Goal: Task Accomplishment & Management: Manage account settings

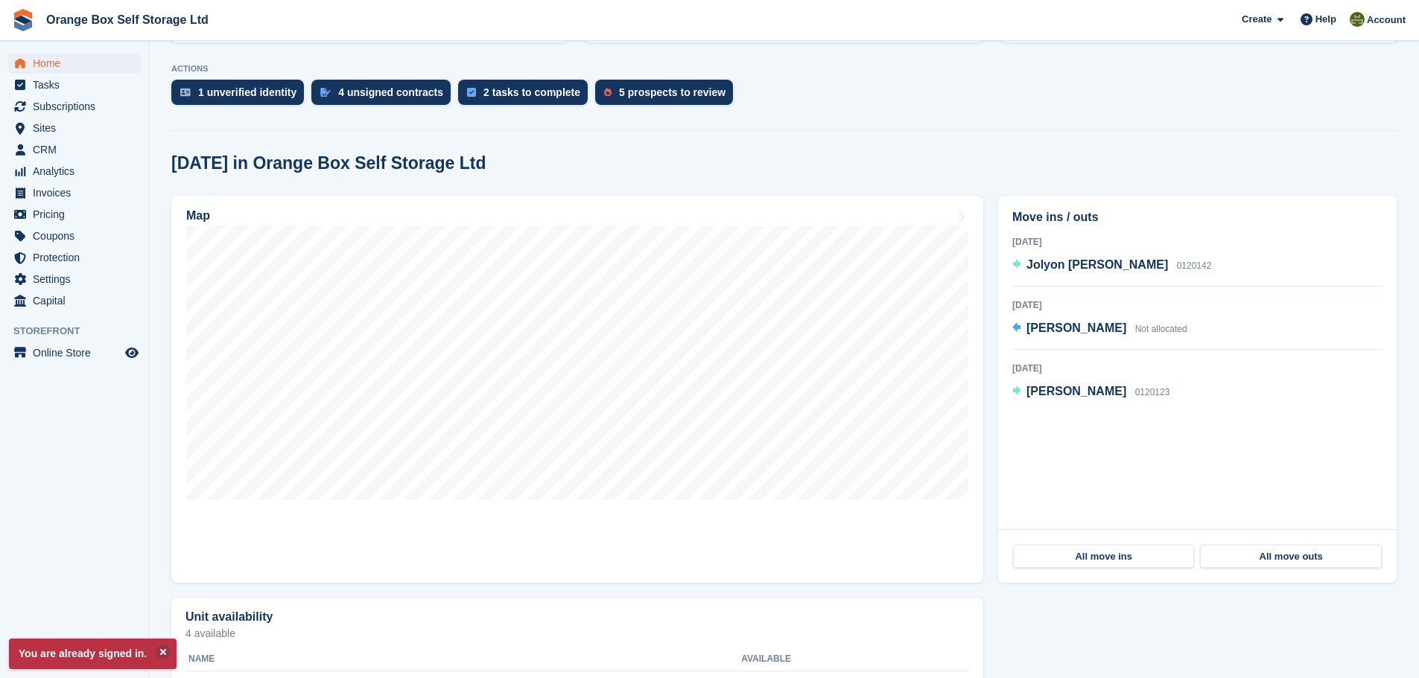
scroll to position [298, 0]
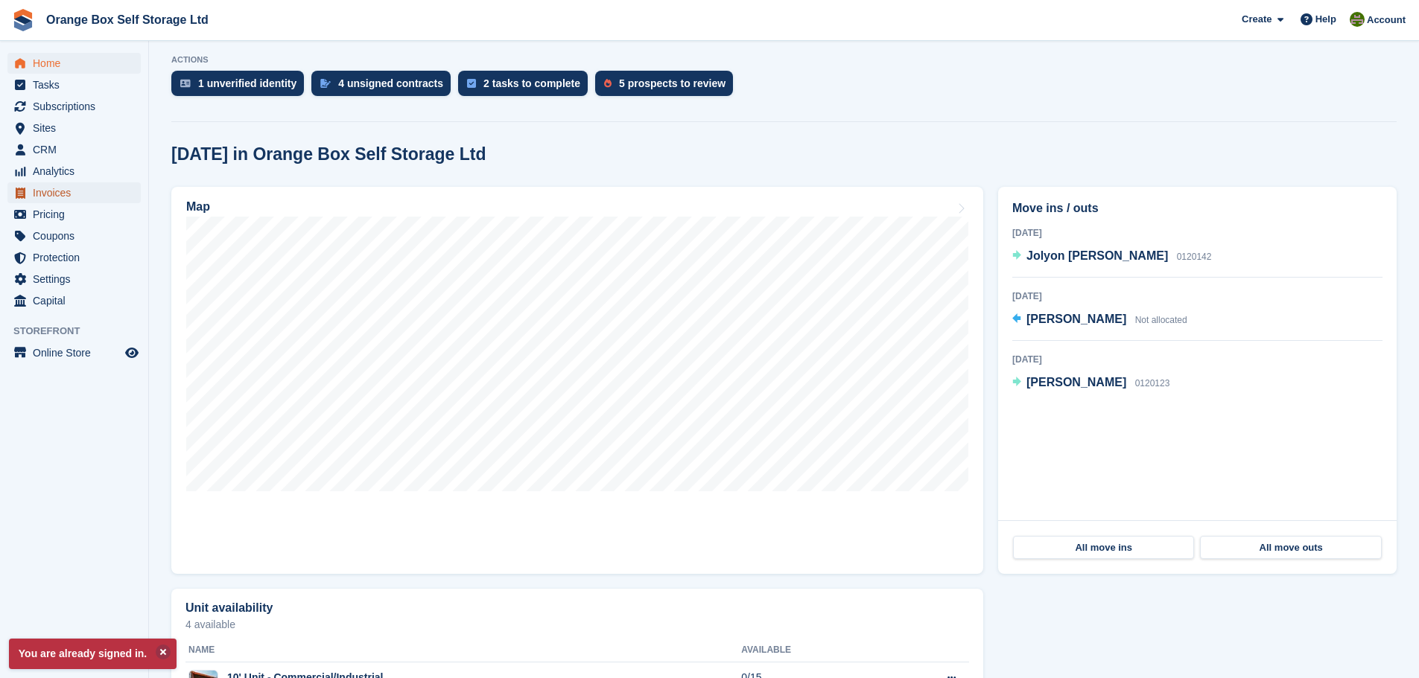
click at [52, 196] on span "Invoices" at bounding box center [77, 192] width 89 height 21
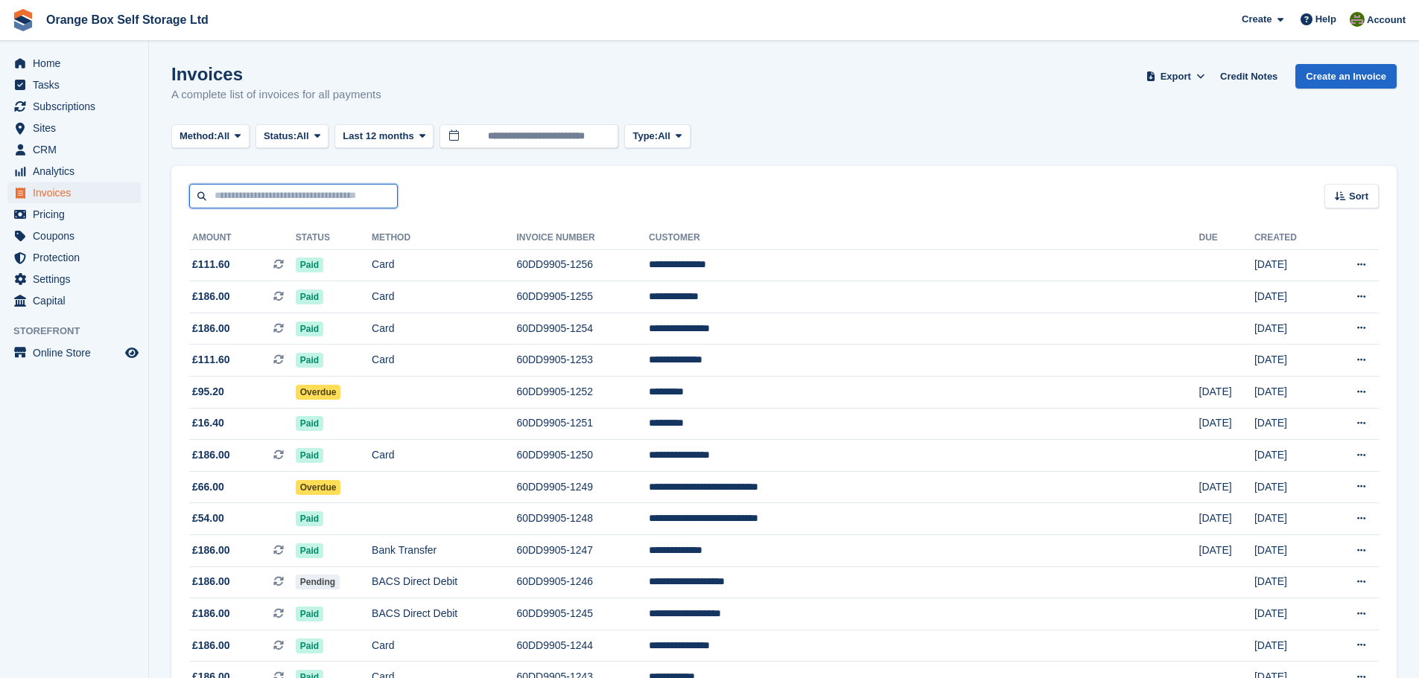
drag, startPoint x: 273, startPoint y: 192, endPoint x: 284, endPoint y: 194, distance: 12.1
click at [274, 192] on input "text" at bounding box center [293, 196] width 209 height 25
type input "****"
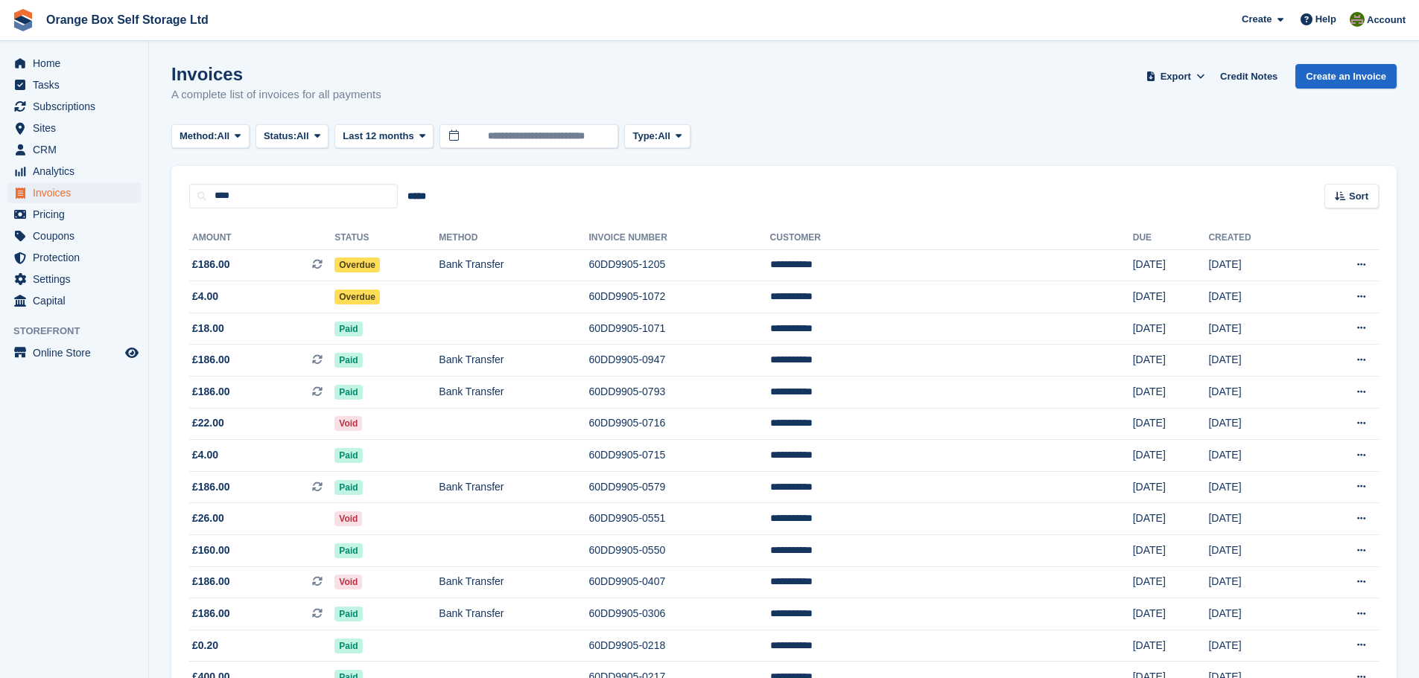
click at [588, 242] on th "Method" at bounding box center [514, 238] width 150 height 24
click at [695, 253] on td "60DD9905-1205" at bounding box center [678, 265] width 181 height 32
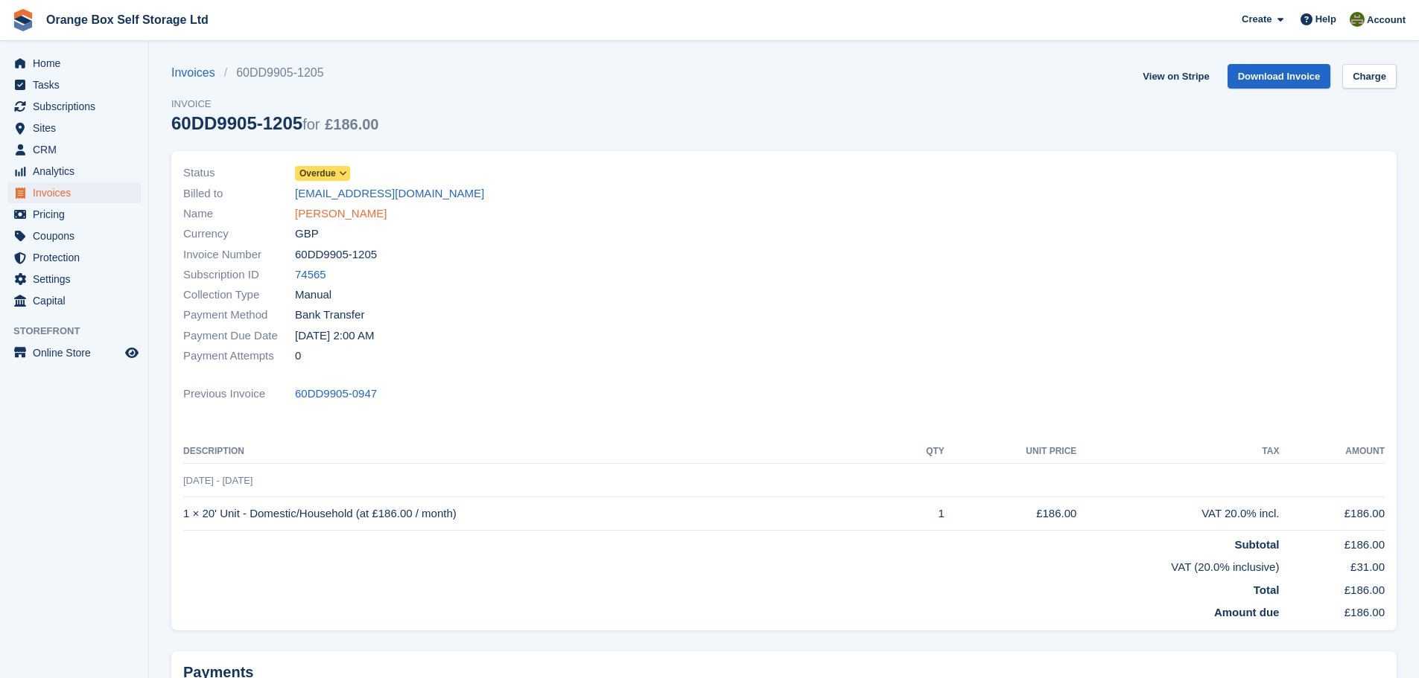
click at [332, 214] on link "John Elstob" at bounding box center [341, 214] width 92 height 17
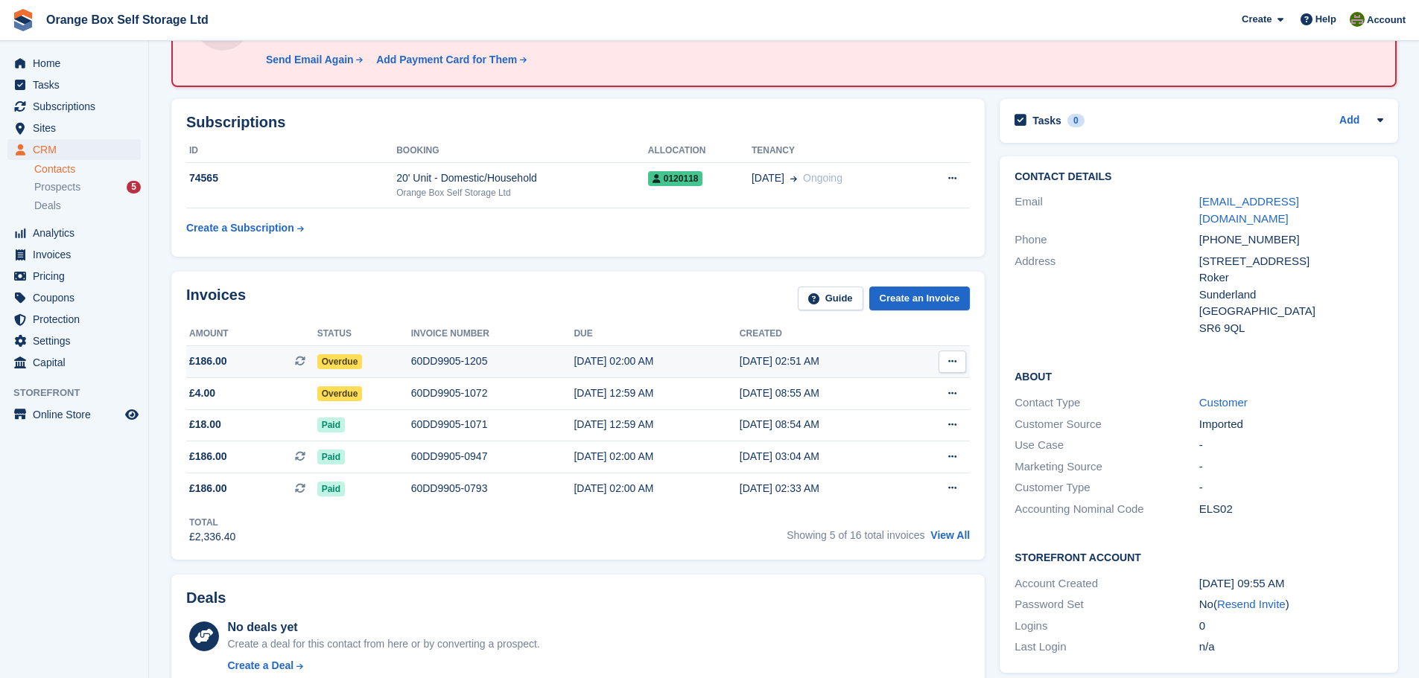
scroll to position [149, 0]
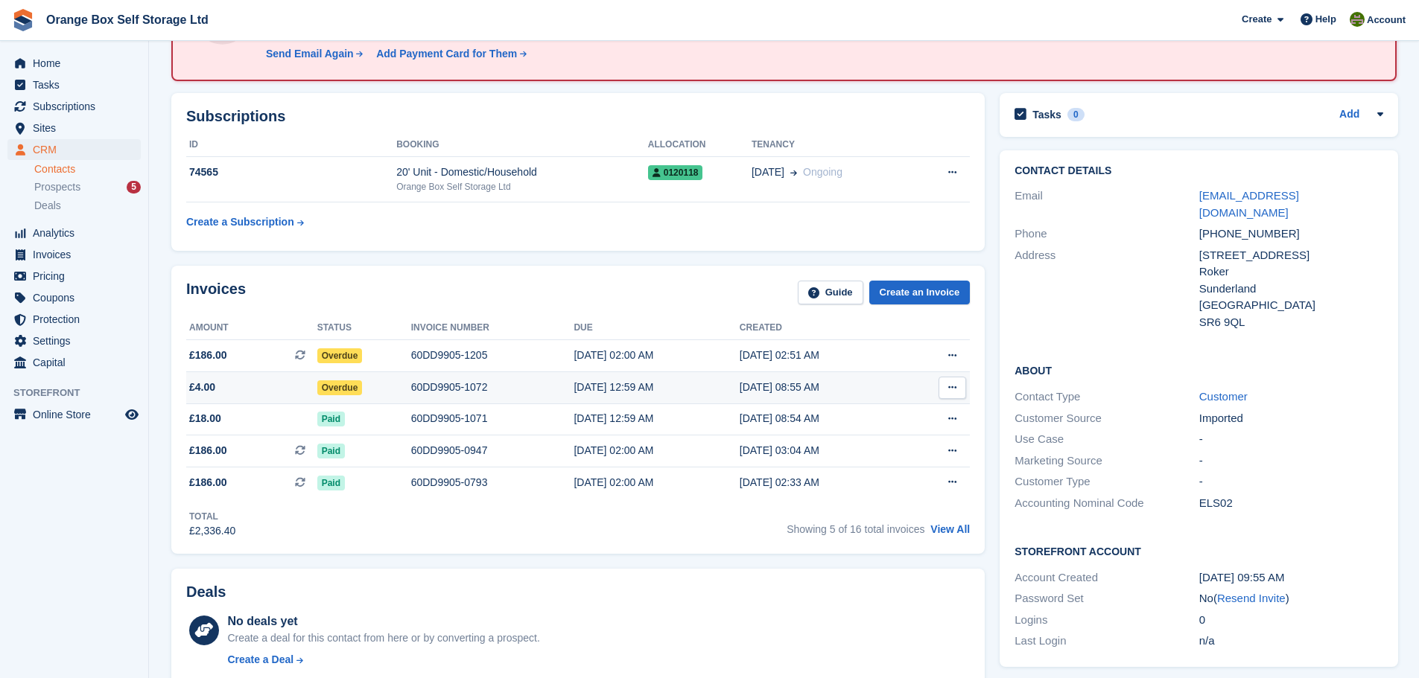
click at [458, 384] on div "60DD9905-1072" at bounding box center [492, 388] width 163 height 16
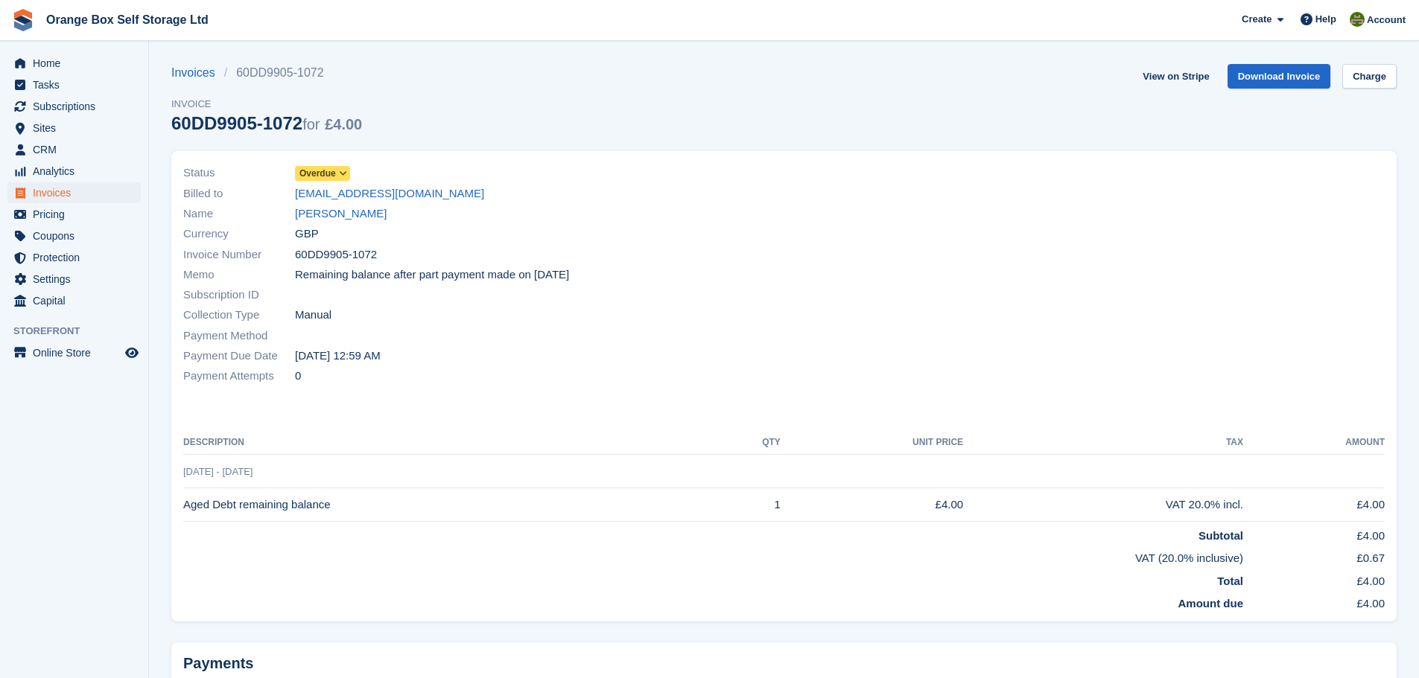
click at [331, 166] on span "Overdue" at bounding box center [322, 173] width 55 height 15
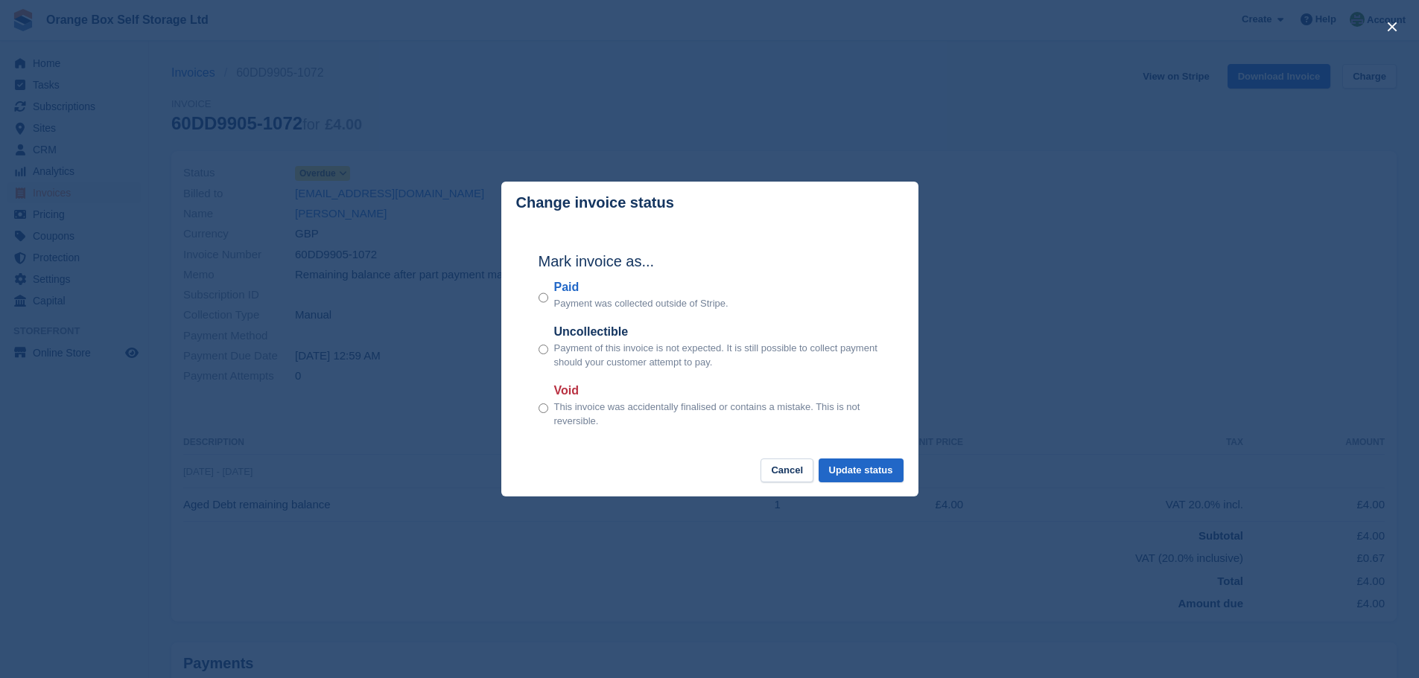
click at [559, 290] on label "Paid" at bounding box center [641, 287] width 174 height 18
click at [857, 472] on button "Update status" at bounding box center [860, 471] width 85 height 25
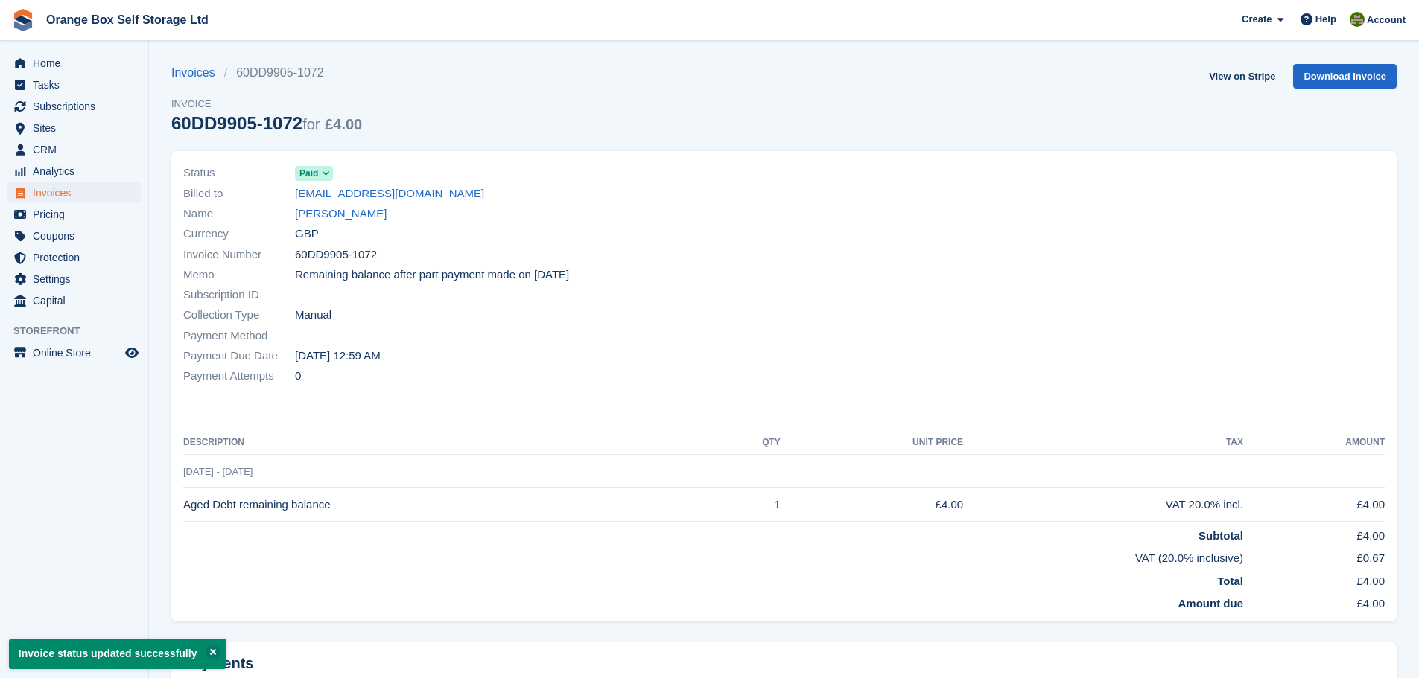
click at [326, 213] on link "John Elstob" at bounding box center [341, 214] width 92 height 17
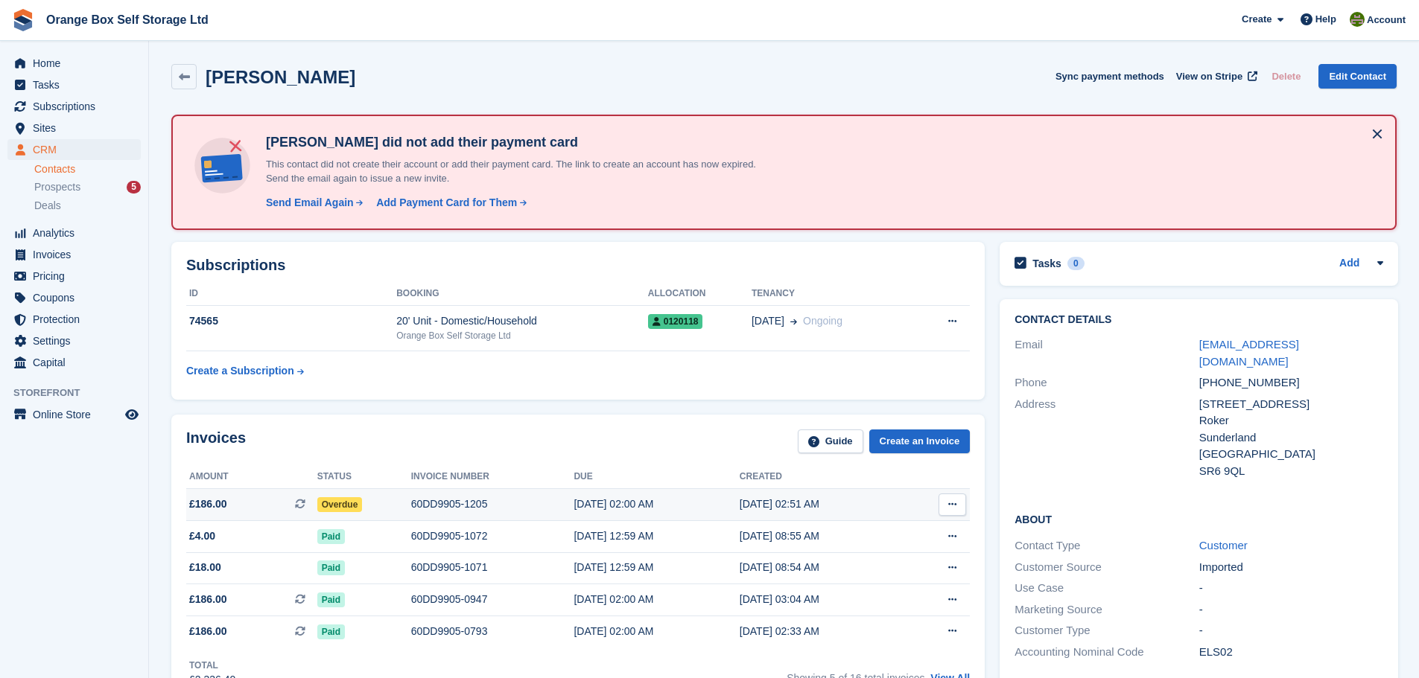
click at [476, 506] on div "60DD9905-1205" at bounding box center [492, 505] width 163 height 16
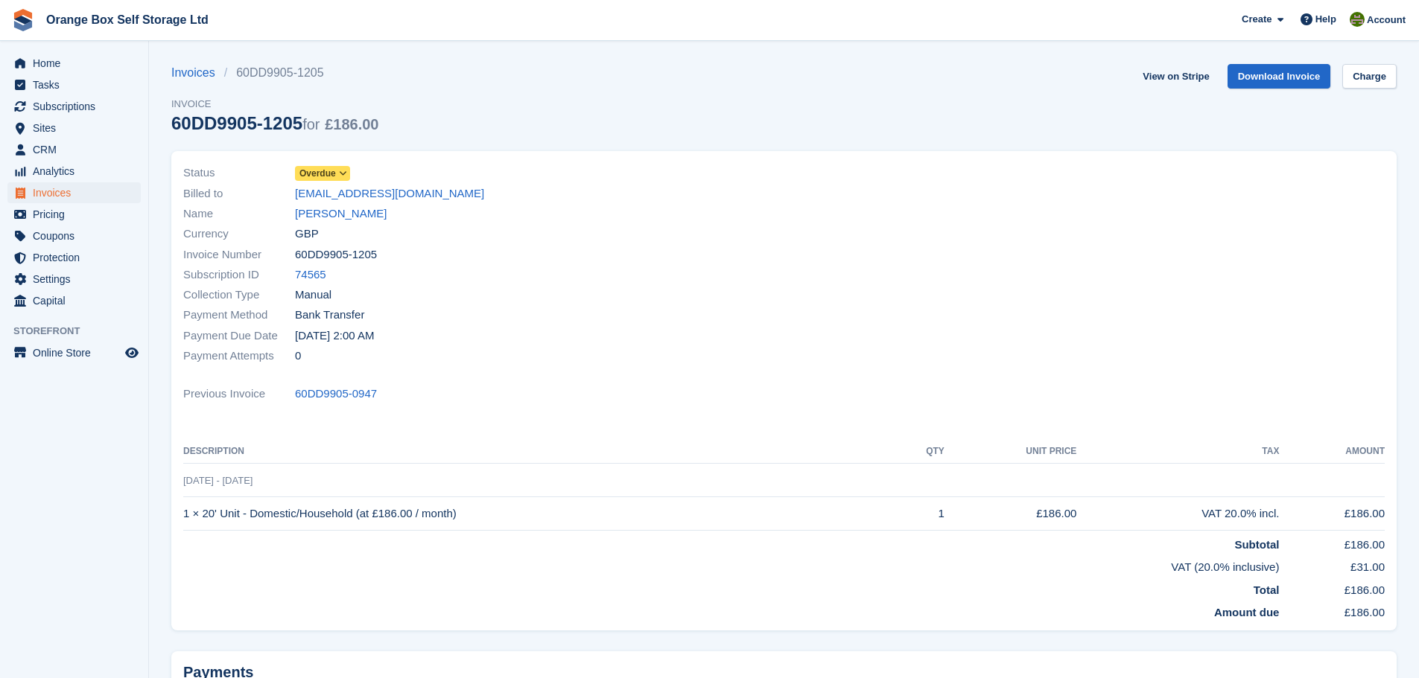
click at [332, 173] on span "Overdue" at bounding box center [317, 173] width 36 height 13
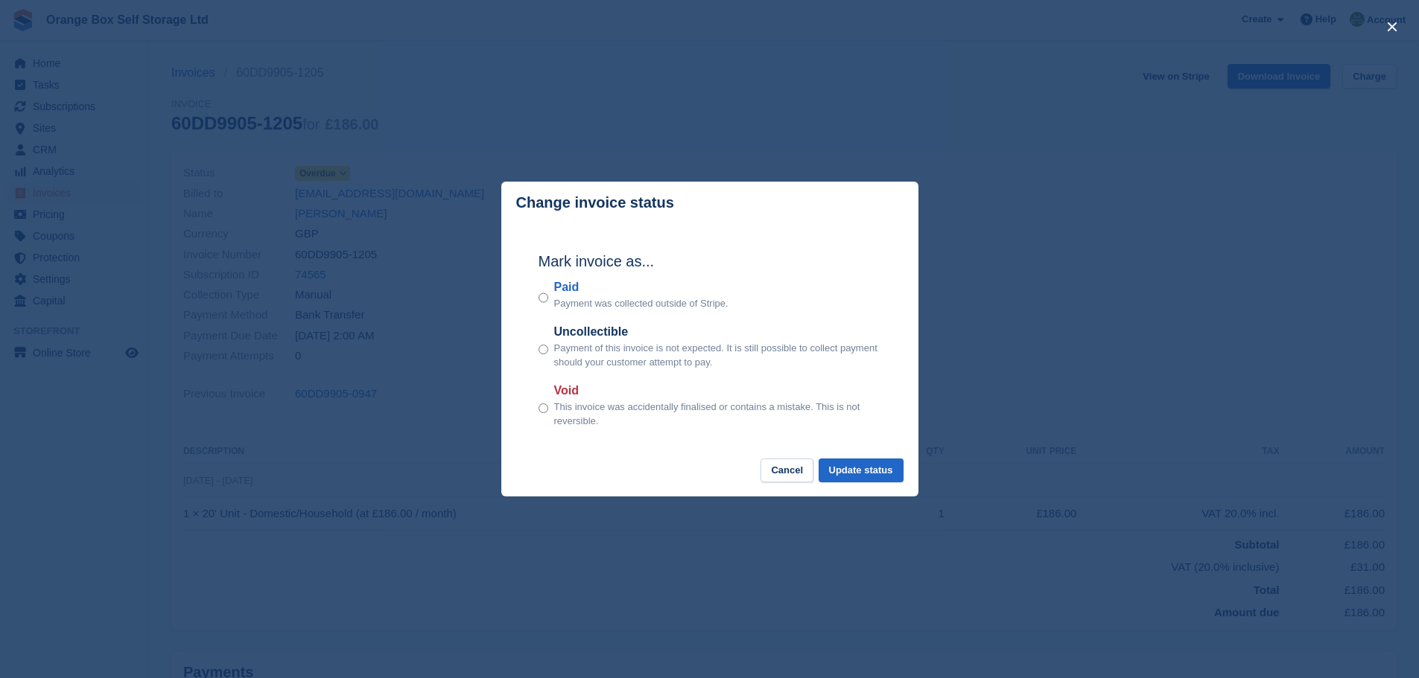
click at [567, 289] on label "Paid" at bounding box center [641, 287] width 174 height 18
click at [862, 475] on button "Update status" at bounding box center [860, 471] width 85 height 25
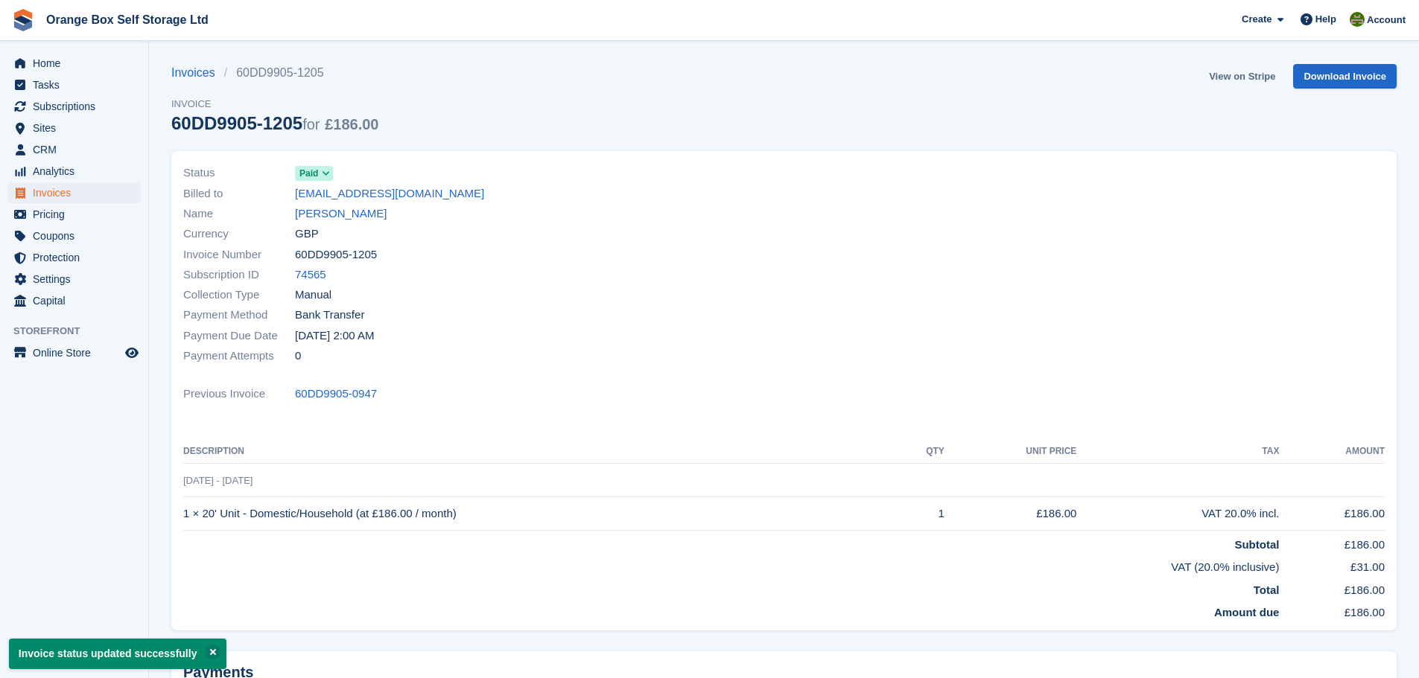
click at [1245, 74] on link "View on Stripe" at bounding box center [1242, 76] width 78 height 25
click at [80, 194] on span "Invoices" at bounding box center [77, 192] width 89 height 21
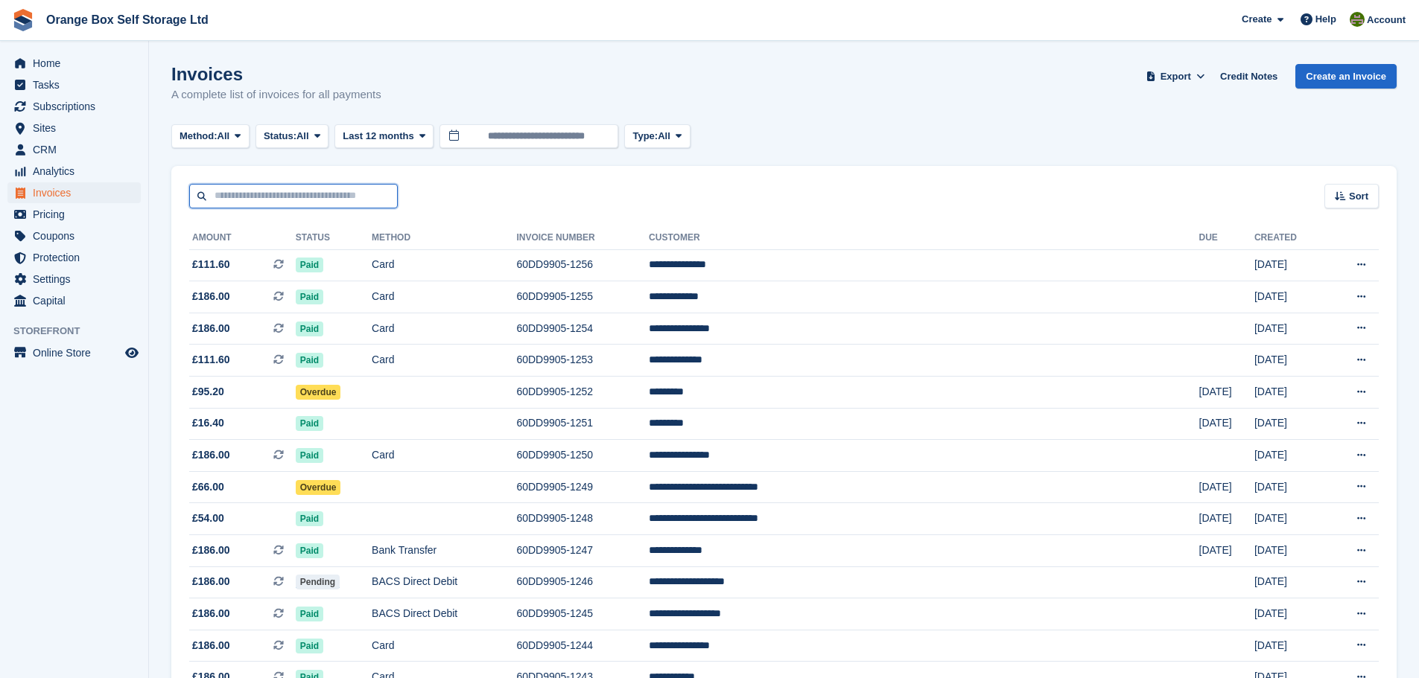
click at [255, 197] on input "text" at bounding box center [293, 196] width 209 height 25
type input "****"
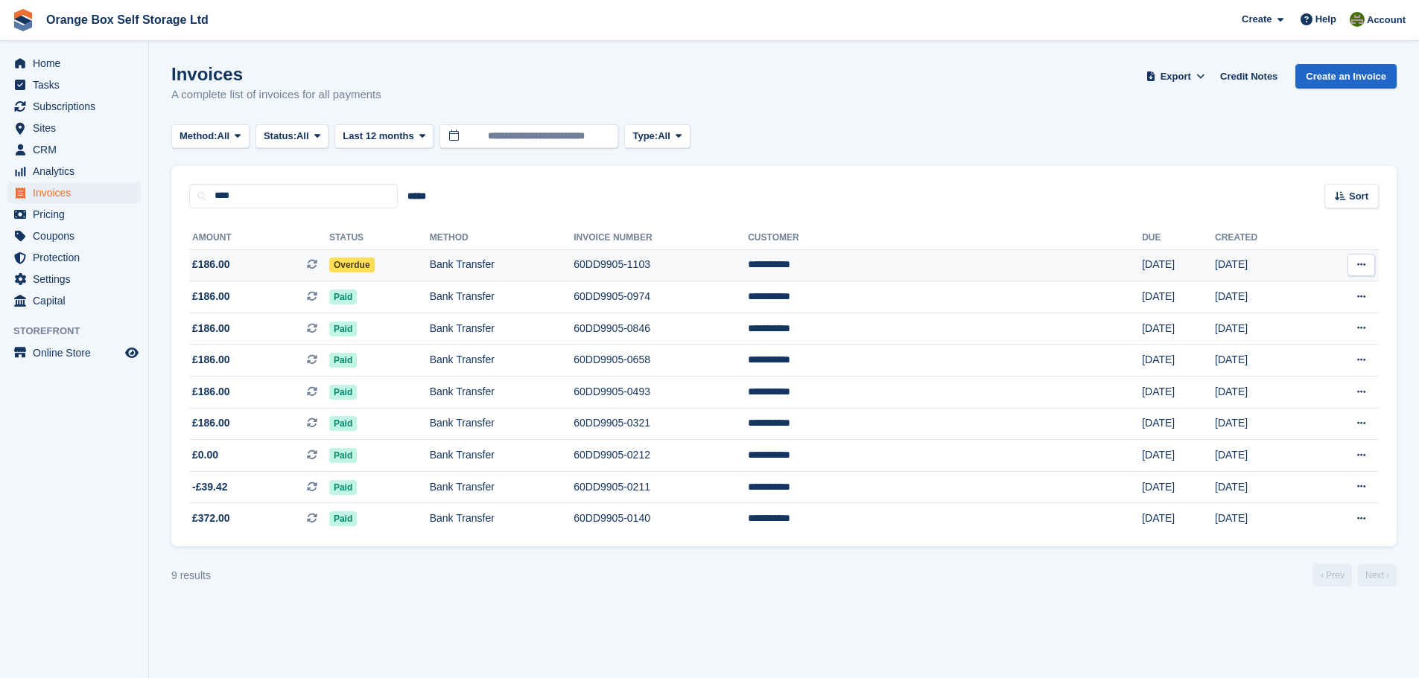
click at [748, 252] on td "60DD9905-1103" at bounding box center [660, 265] width 174 height 32
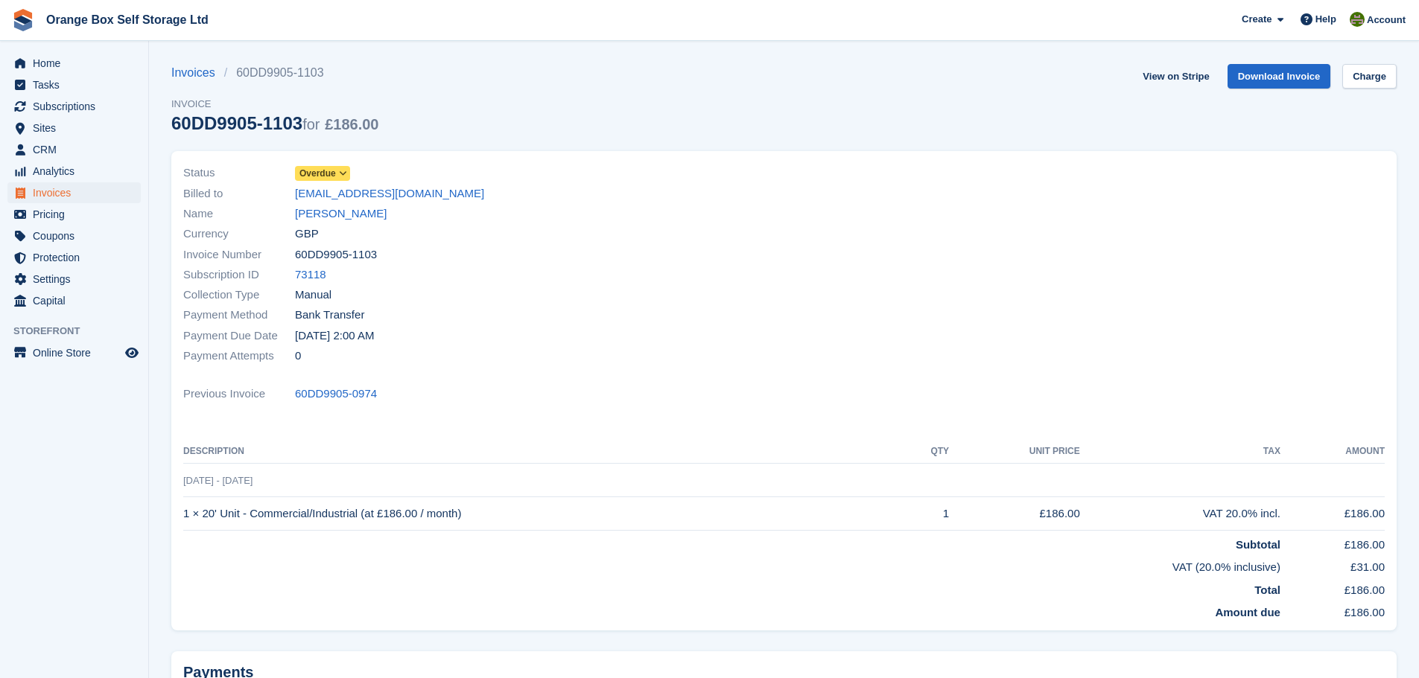
click at [339, 169] on icon at bounding box center [343, 173] width 8 height 9
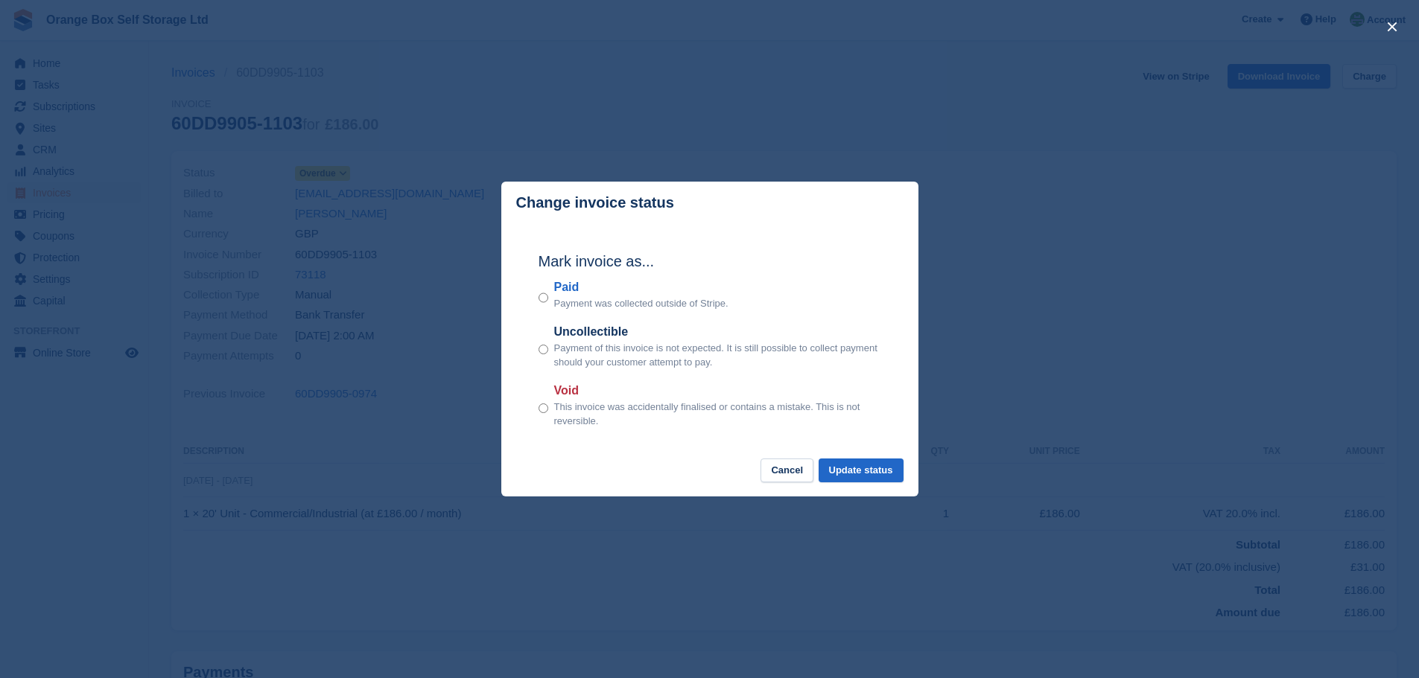
click at [577, 290] on label "Paid" at bounding box center [641, 287] width 174 height 18
click at [853, 471] on button "Update status" at bounding box center [860, 471] width 85 height 25
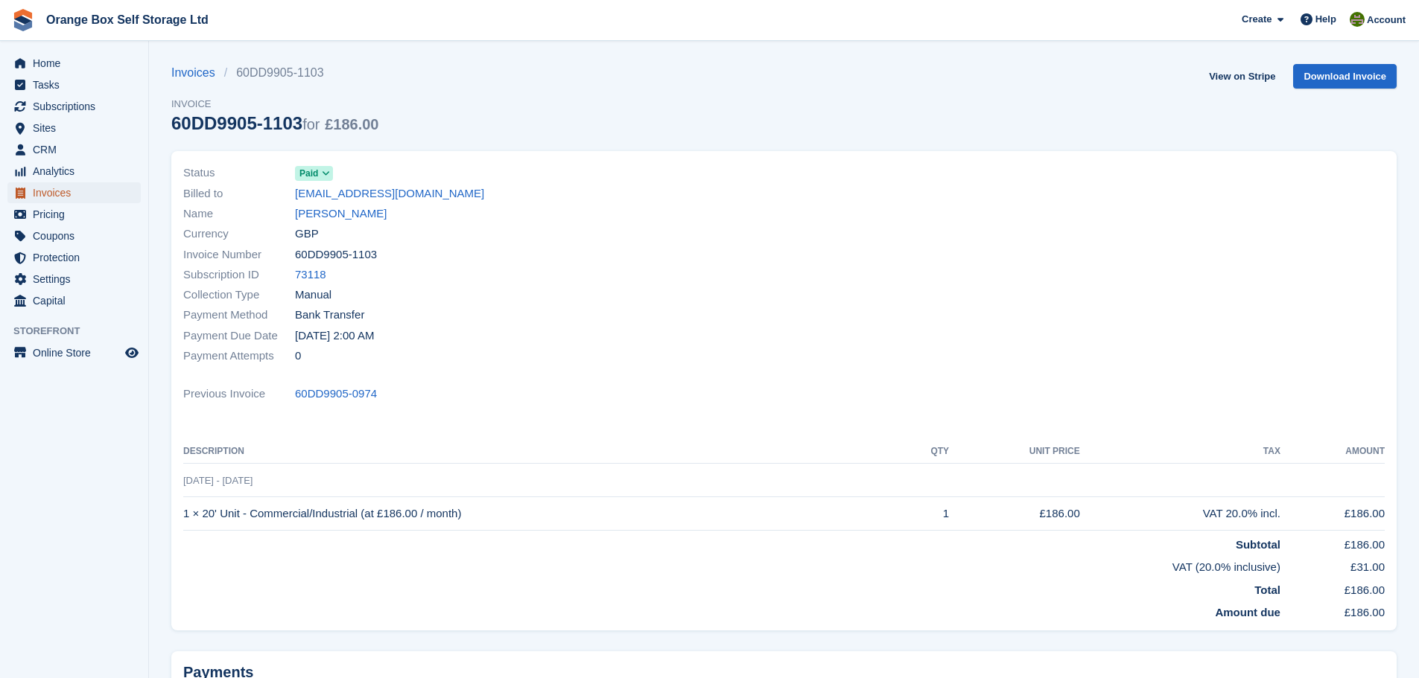
click at [85, 194] on span "Invoices" at bounding box center [77, 192] width 89 height 21
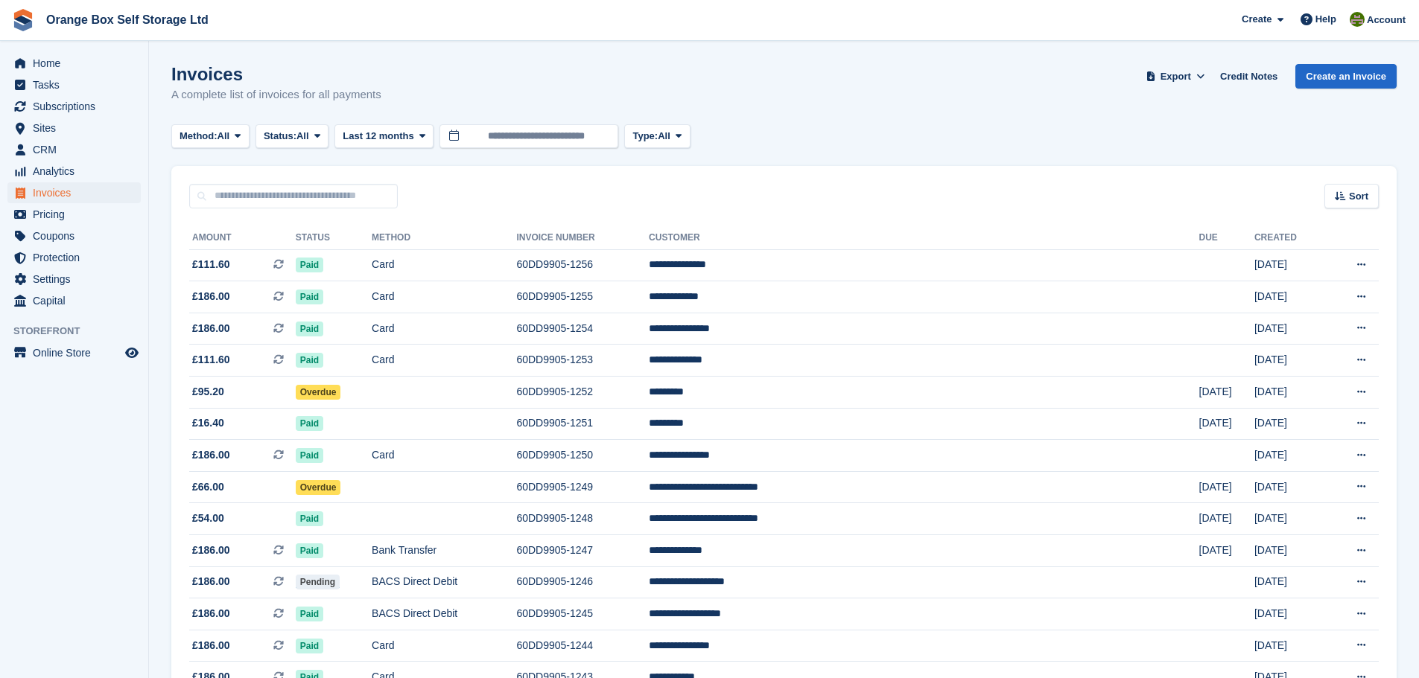
click at [295, 181] on div "Sort Sort by Date created Created (oldest first) Created (newest first)" at bounding box center [783, 187] width 1225 height 42
click at [295, 187] on input "text" at bounding box center [293, 196] width 209 height 25
type input "*****"
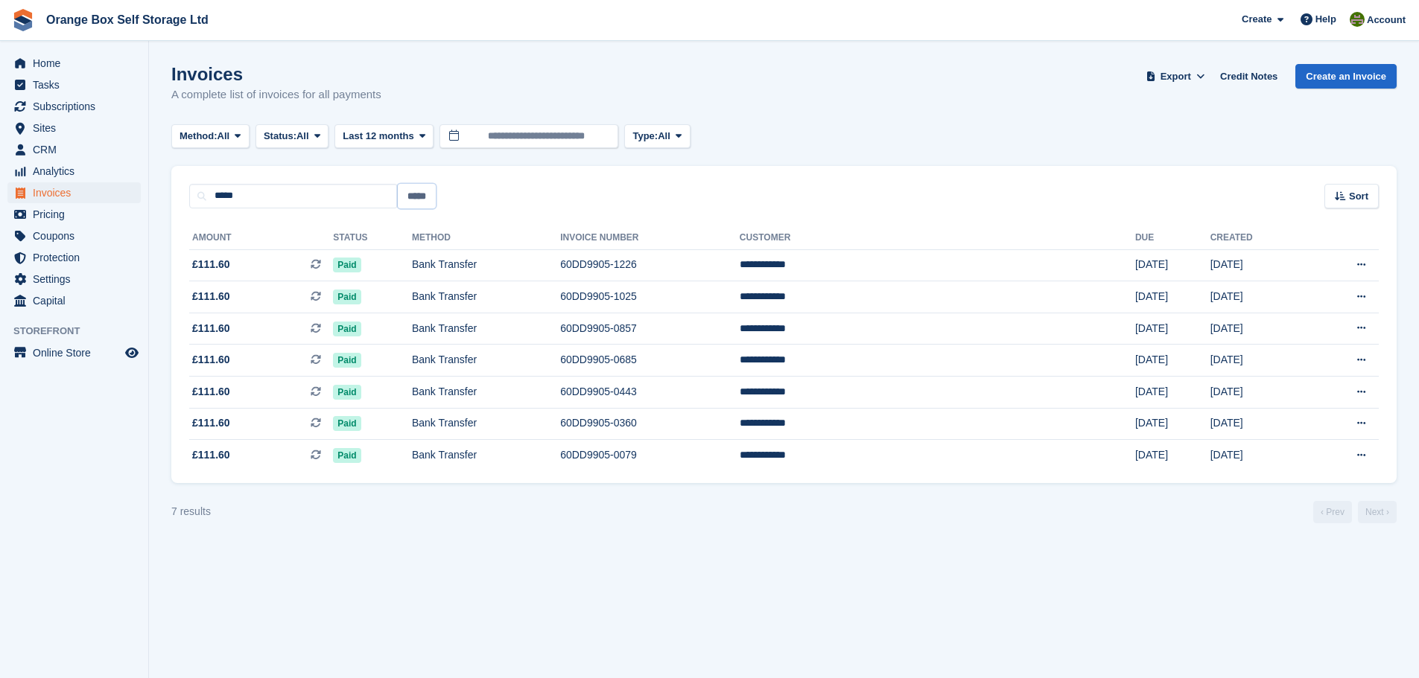
drag, startPoint x: 405, startPoint y: 203, endPoint x: 433, endPoint y: 239, distance: 45.6
click at [407, 203] on input "*****" at bounding box center [417, 196] width 38 height 25
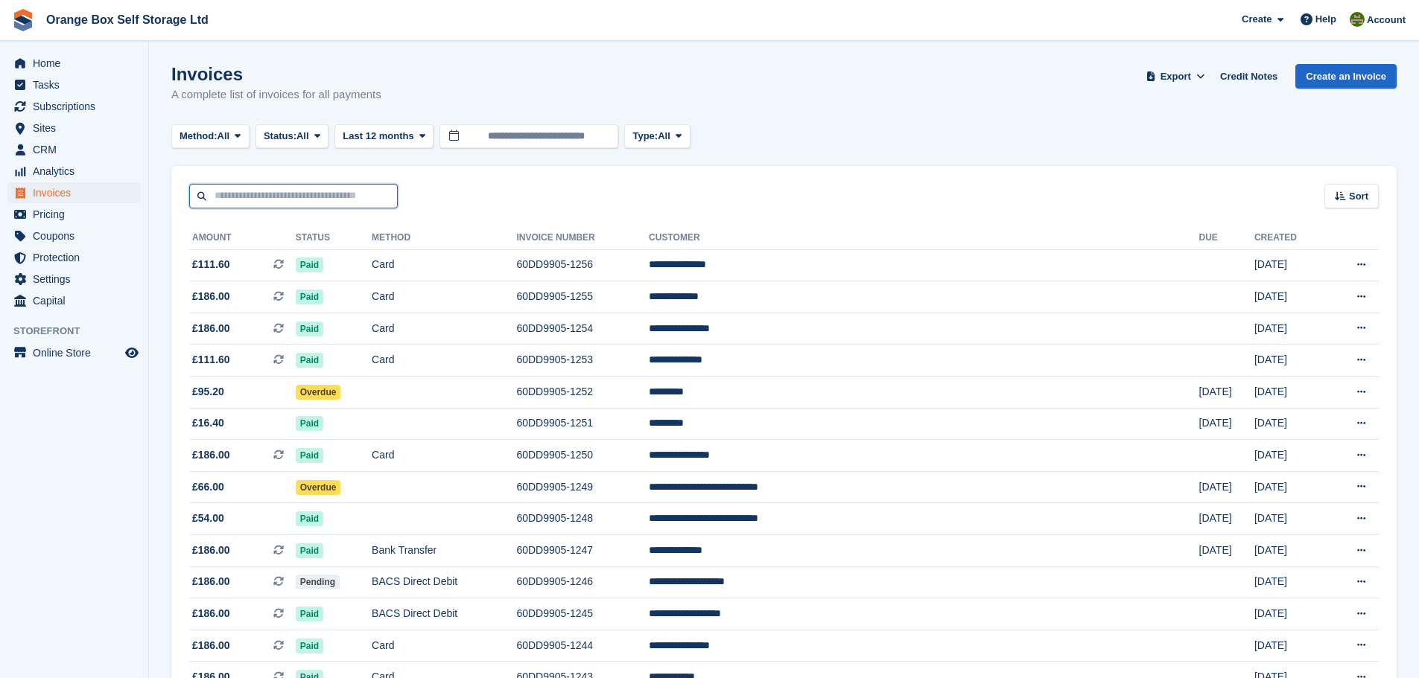
click at [253, 199] on input "text" at bounding box center [293, 196] width 209 height 25
type input "*****"
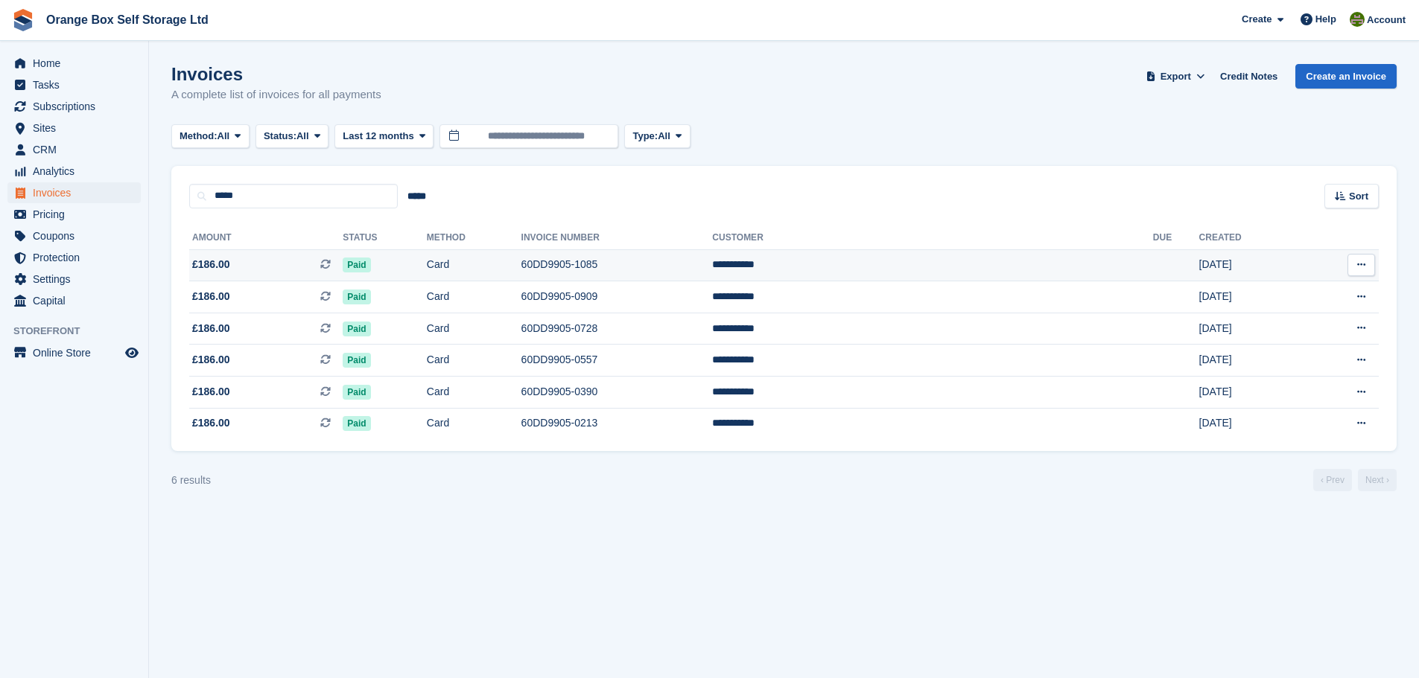
click at [942, 264] on td "**********" at bounding box center [932, 265] width 441 height 32
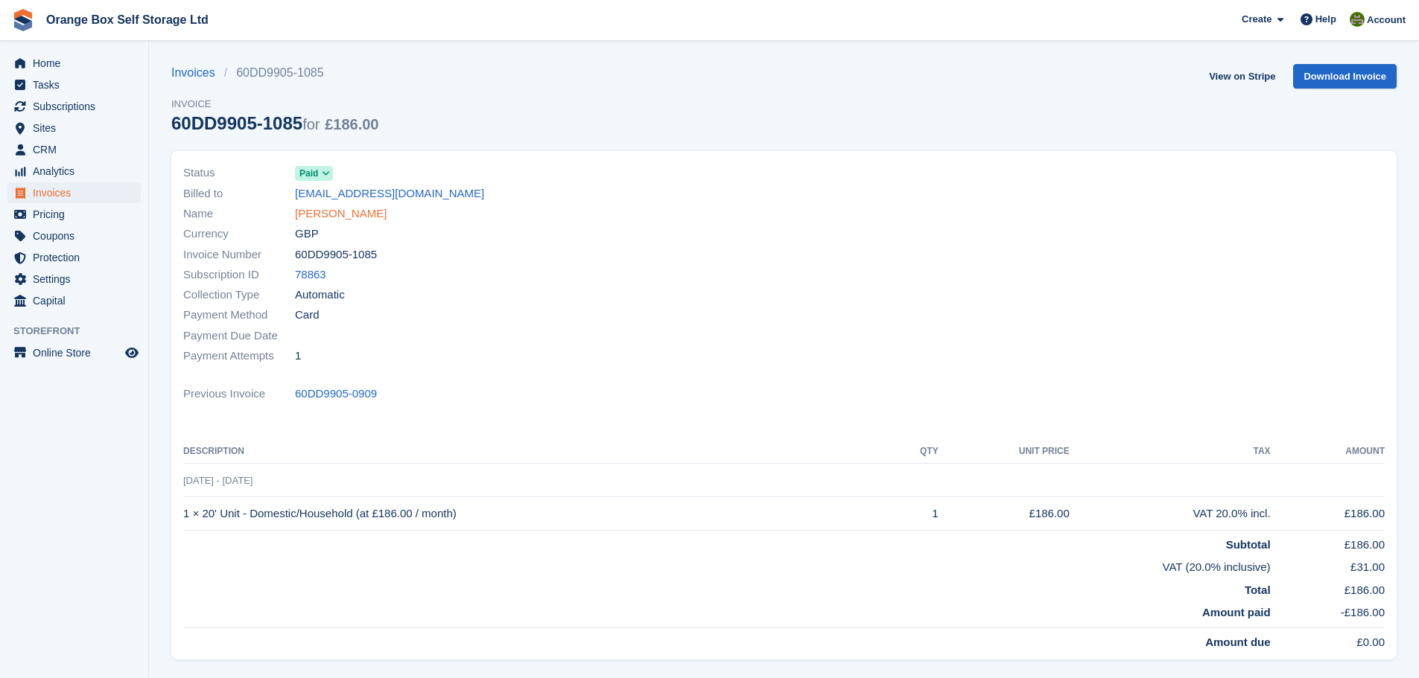
click at [304, 214] on link "[PERSON_NAME]" at bounding box center [341, 214] width 92 height 17
